Goal: Consume media (video, audio)

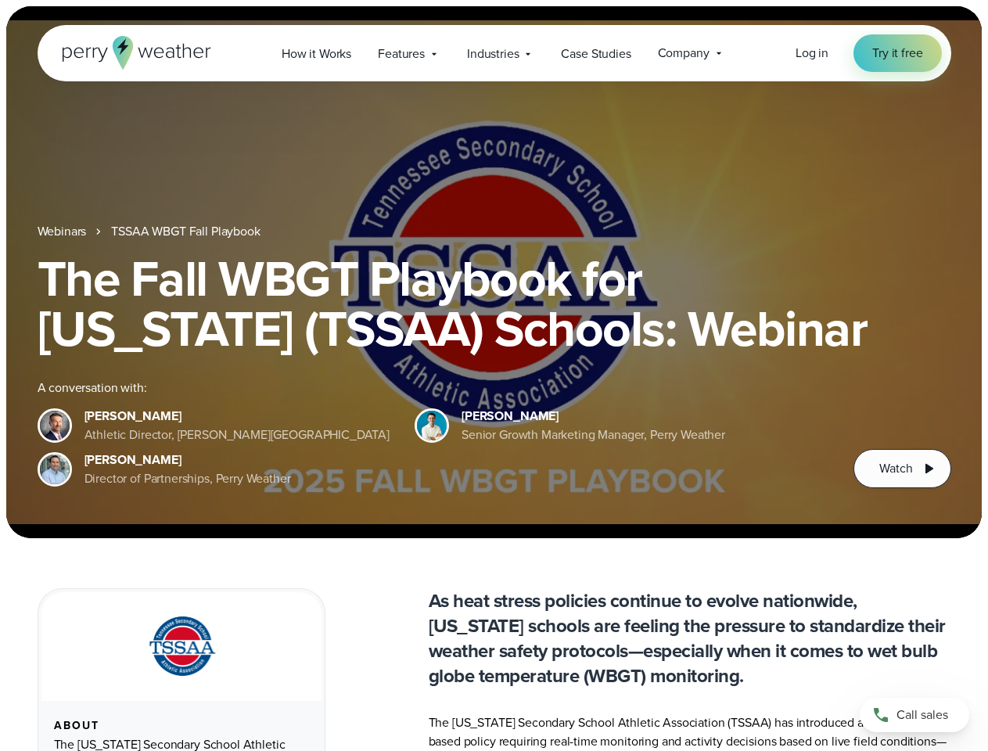
click at [494, 376] on div "The Fall WBGT Playbook for [US_STATE] (TSSAA) Schools: Webinar A conversation w…" at bounding box center [495, 370] width 914 height 235
click at [494, 53] on span "Industries" at bounding box center [493, 54] width 52 height 19
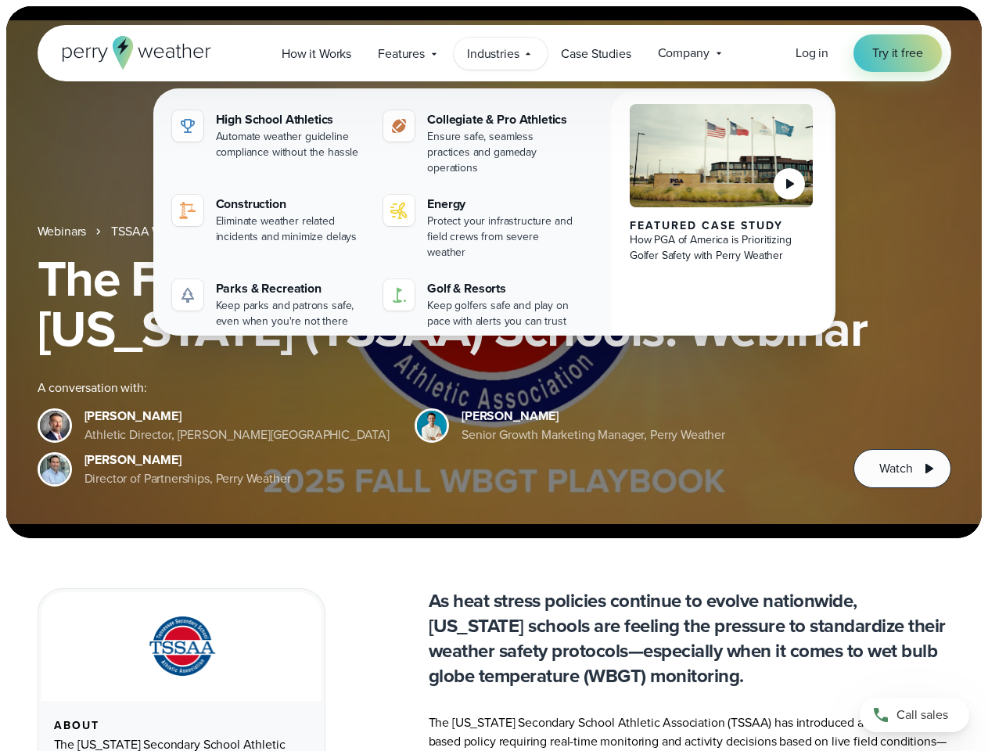
click at [494, 272] on h1 "The Fall WBGT Playbook for [US_STATE] (TSSAA) Schools: Webinar" at bounding box center [495, 303] width 914 height 100
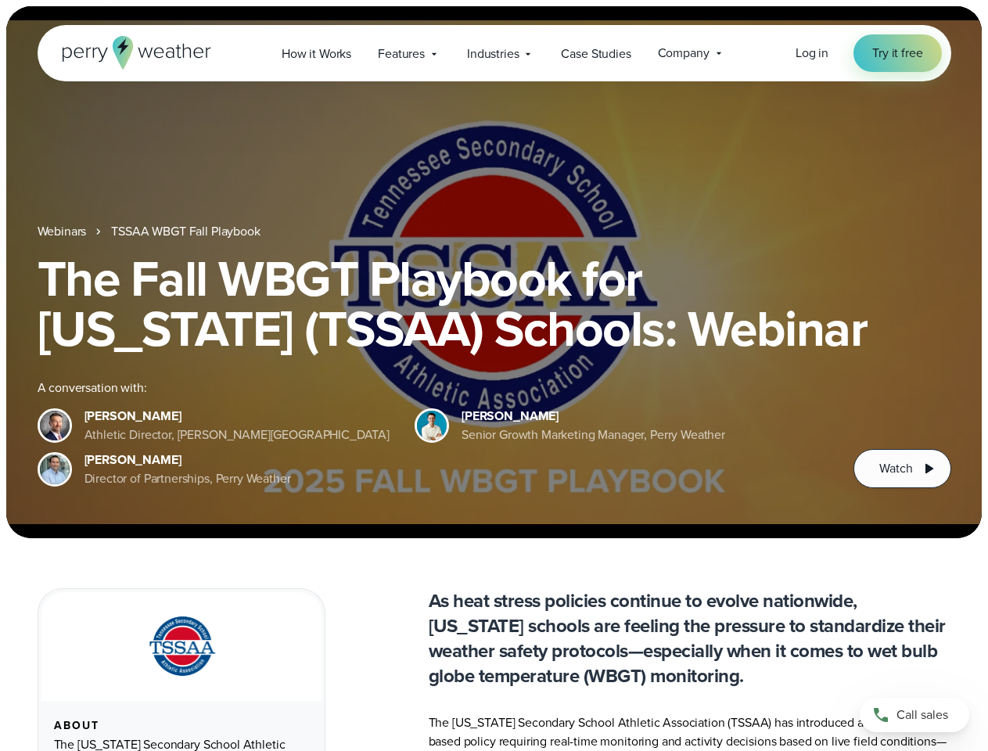
click at [187, 232] on link "TSSAA WBGT Fall Playbook" at bounding box center [185, 231] width 149 height 19
click at [902, 469] on span "Watch" at bounding box center [895, 468] width 33 height 19
